Goal: Task Accomplishment & Management: Manage account settings

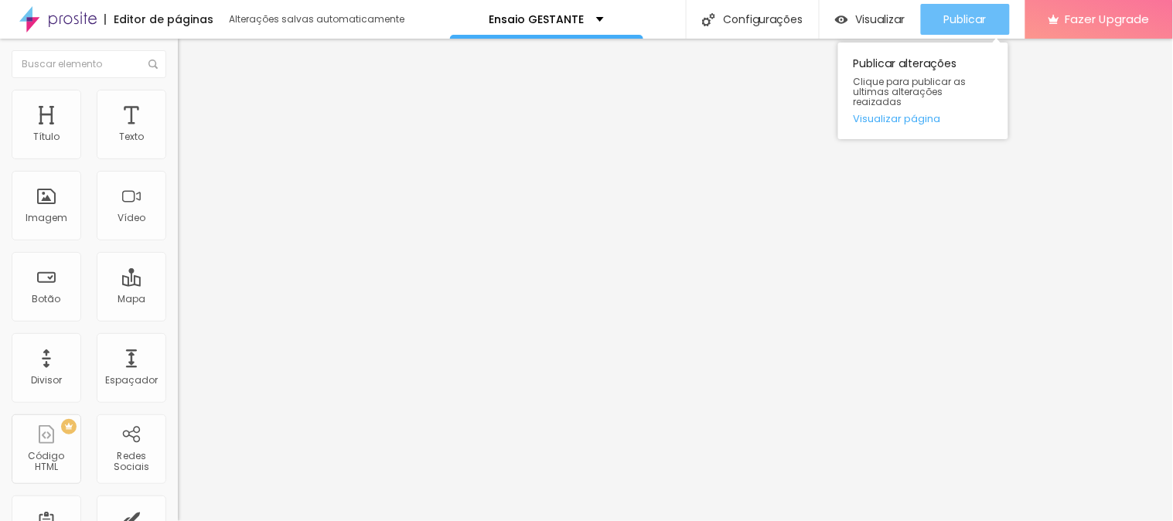
click at [970, 29] on div "Publicar" at bounding box center [966, 19] width 43 height 31
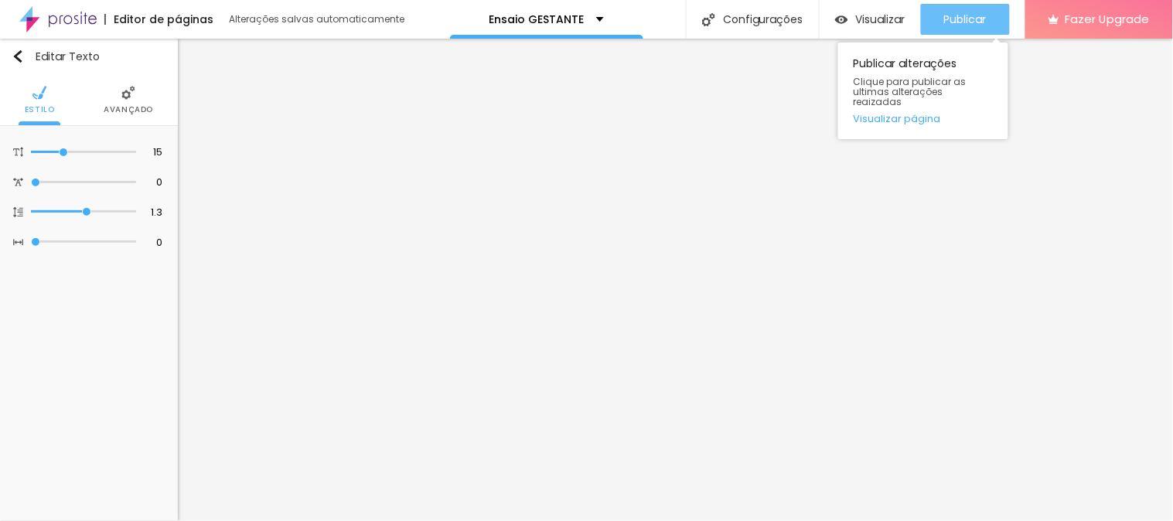
click at [946, 16] on span "Publicar" at bounding box center [966, 19] width 43 height 12
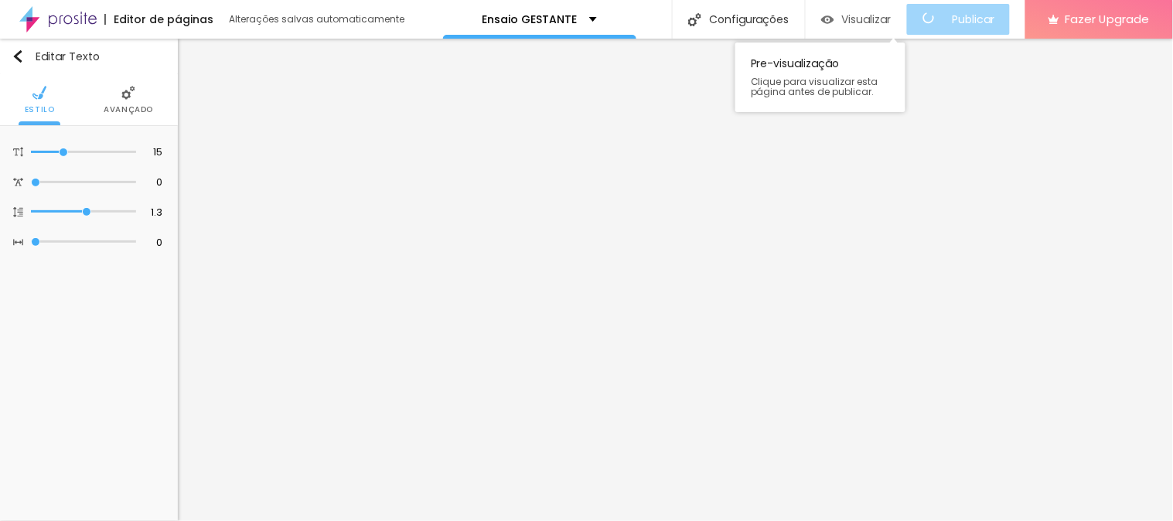
click at [868, 15] on span "Visualizar" at bounding box center [867, 19] width 50 height 12
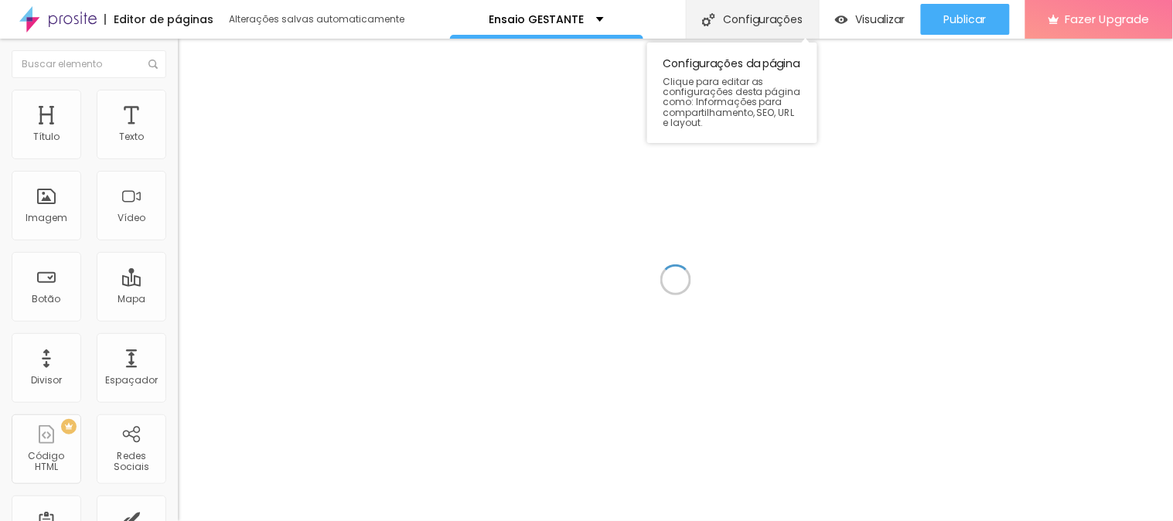
click at [767, 19] on div "Configurações" at bounding box center [752, 19] width 133 height 39
